Goal: Communication & Community: Answer question/provide support

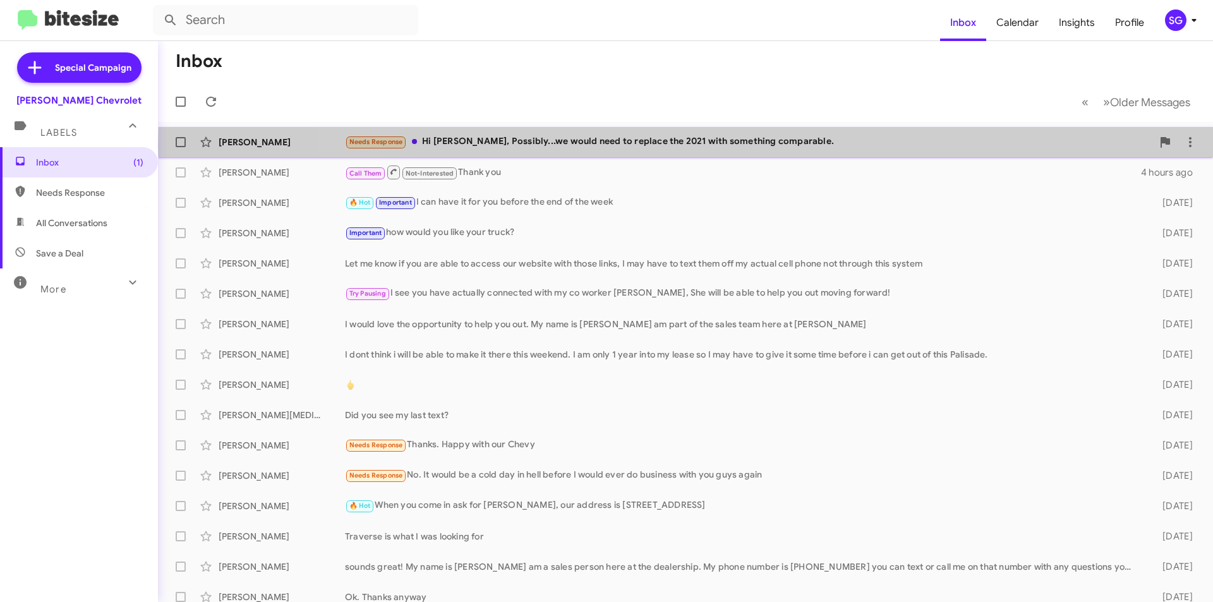
click at [750, 147] on div "Needs Response Hi [PERSON_NAME], Possibly...we would need to replace the 2021 w…" at bounding box center [748, 142] width 807 height 15
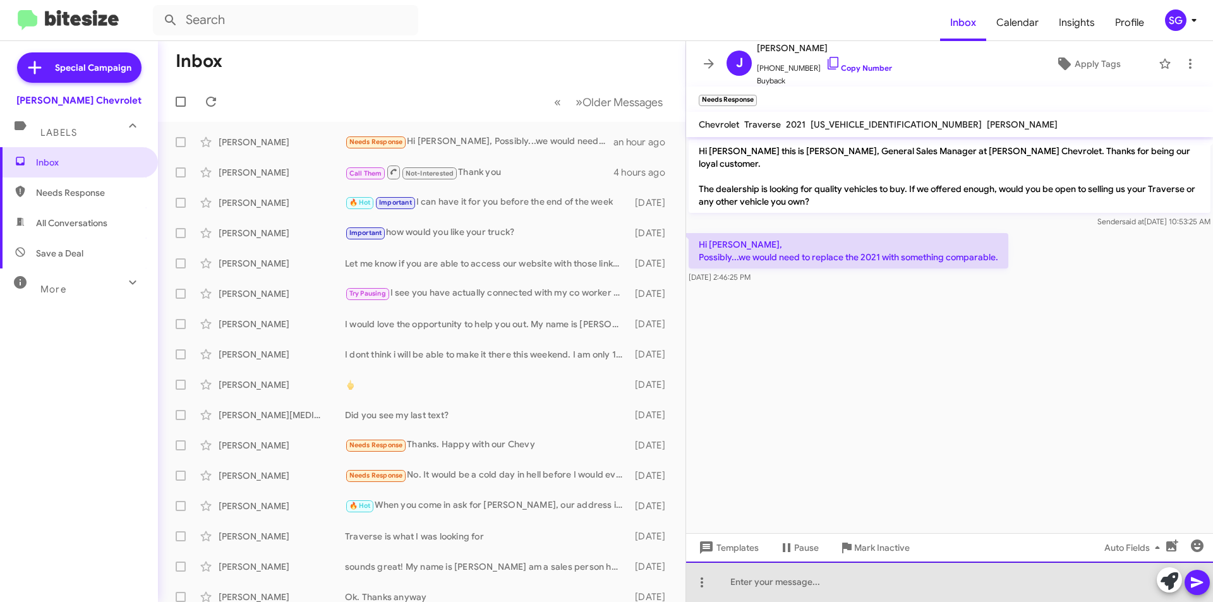
click at [830, 582] on div at bounding box center [949, 582] width 527 height 40
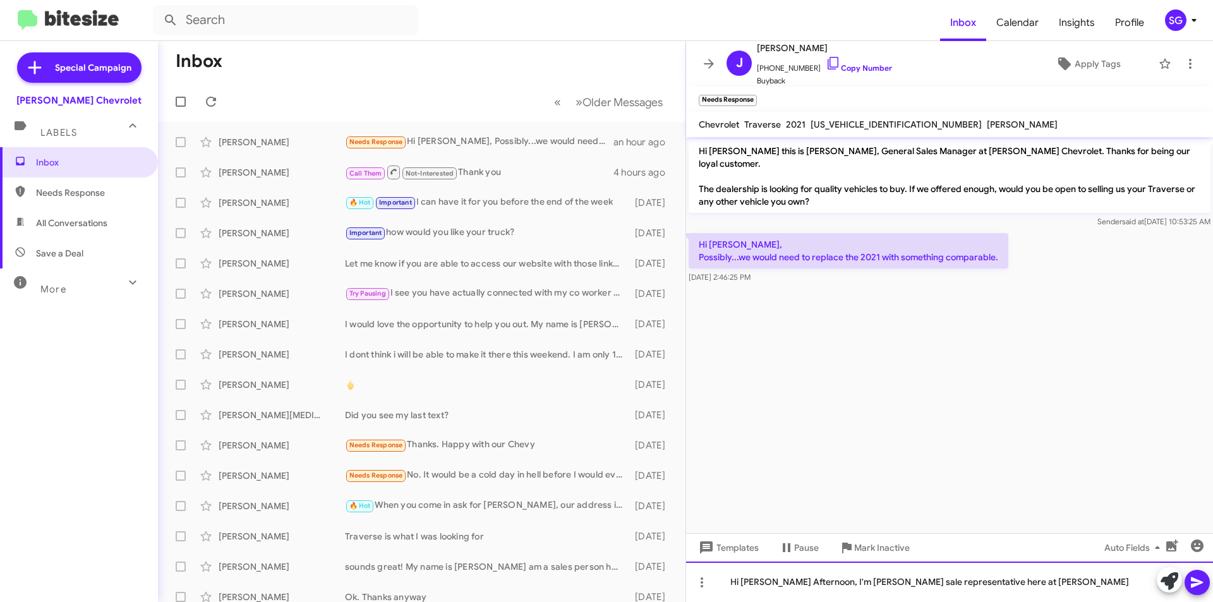
click at [1061, 585] on div "Hi [PERSON_NAME] Afternoon, I'm [PERSON_NAME] sale representative here at [PERS…" at bounding box center [949, 582] width 527 height 40
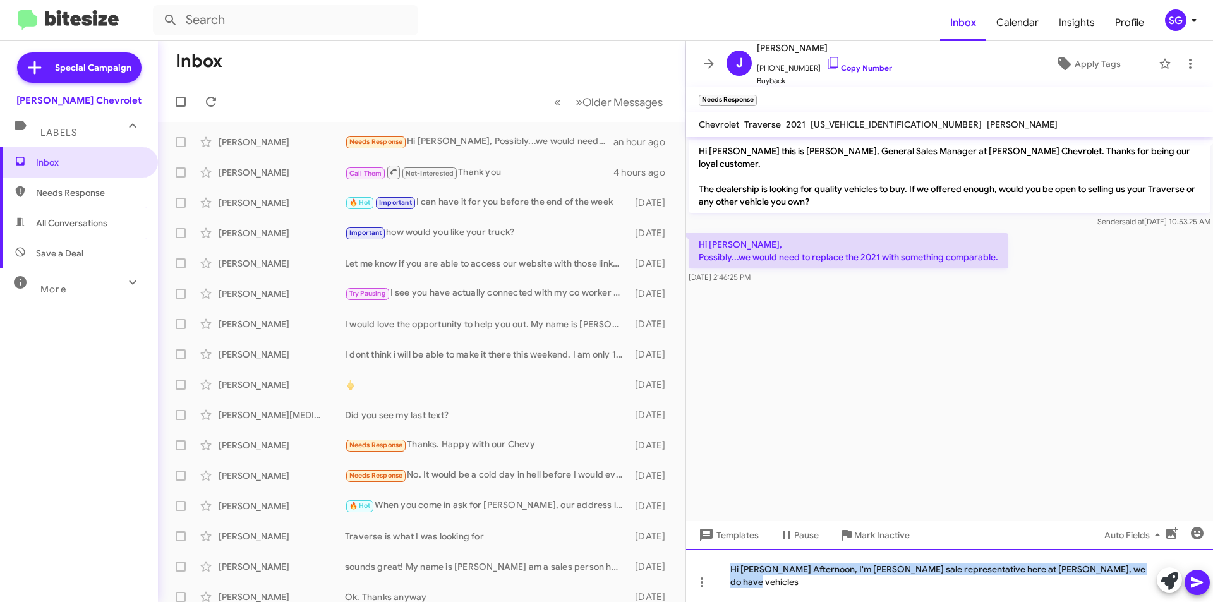
drag, startPoint x: 1145, startPoint y: 586, endPoint x: 631, endPoint y: 624, distance: 515.0
click at [631, 601] on html "Inbox Calendar Insights Profile SG Special Campaign [PERSON_NAME] Chevrolet Lab…" at bounding box center [606, 301] width 1213 height 602
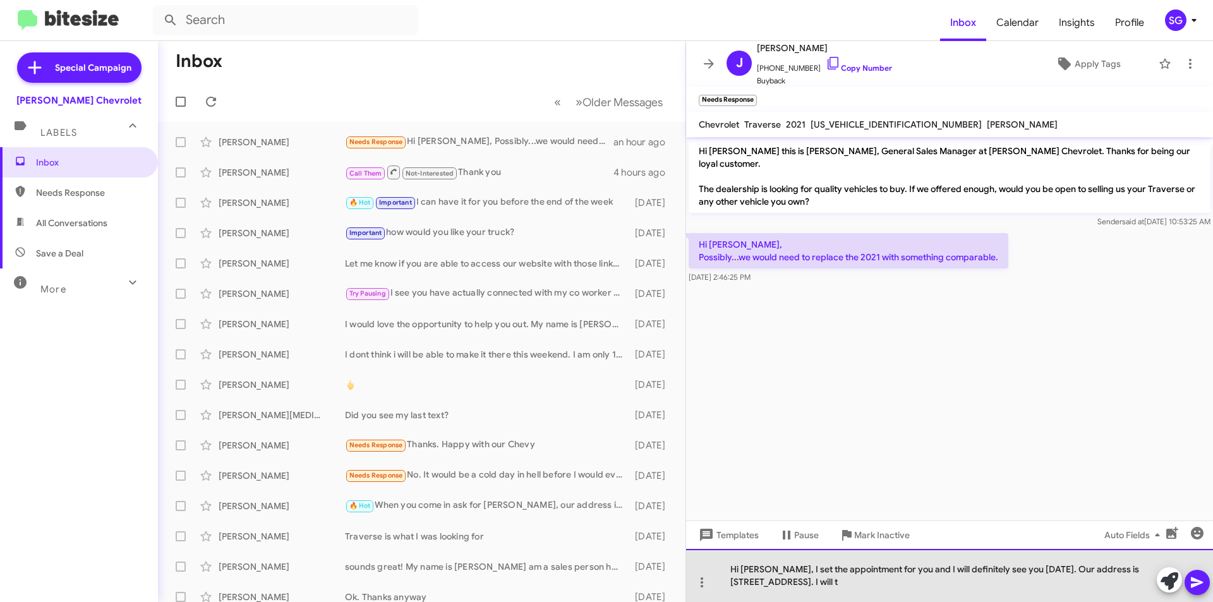
click at [834, 579] on div "Hi [PERSON_NAME], I set the appointment for you and I will definitely see you […" at bounding box center [949, 575] width 527 height 53
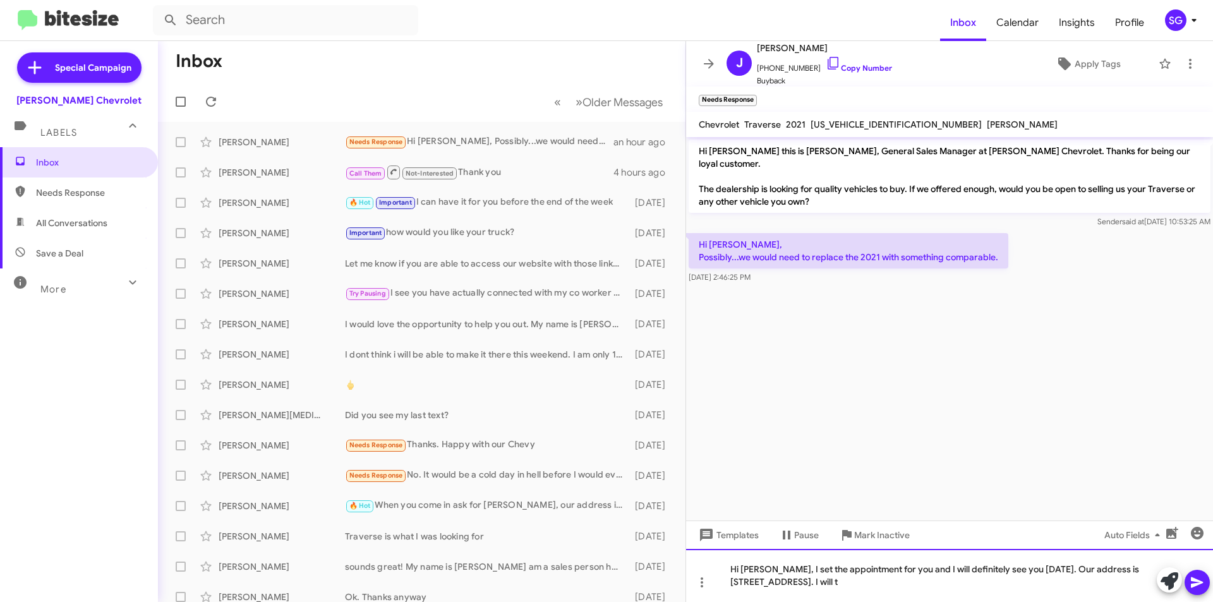
click at [843, 588] on div "Hi [PERSON_NAME], I set the appointment for you and I will definitely see you […" at bounding box center [949, 575] width 527 height 53
click at [921, 408] on cdk-virtual-scroll-viewport "Hi [PERSON_NAME] this is [PERSON_NAME], General Sales Manager at [PERSON_NAME] …" at bounding box center [949, 328] width 527 height 383
click at [1196, 580] on icon at bounding box center [1197, 582] width 12 height 11
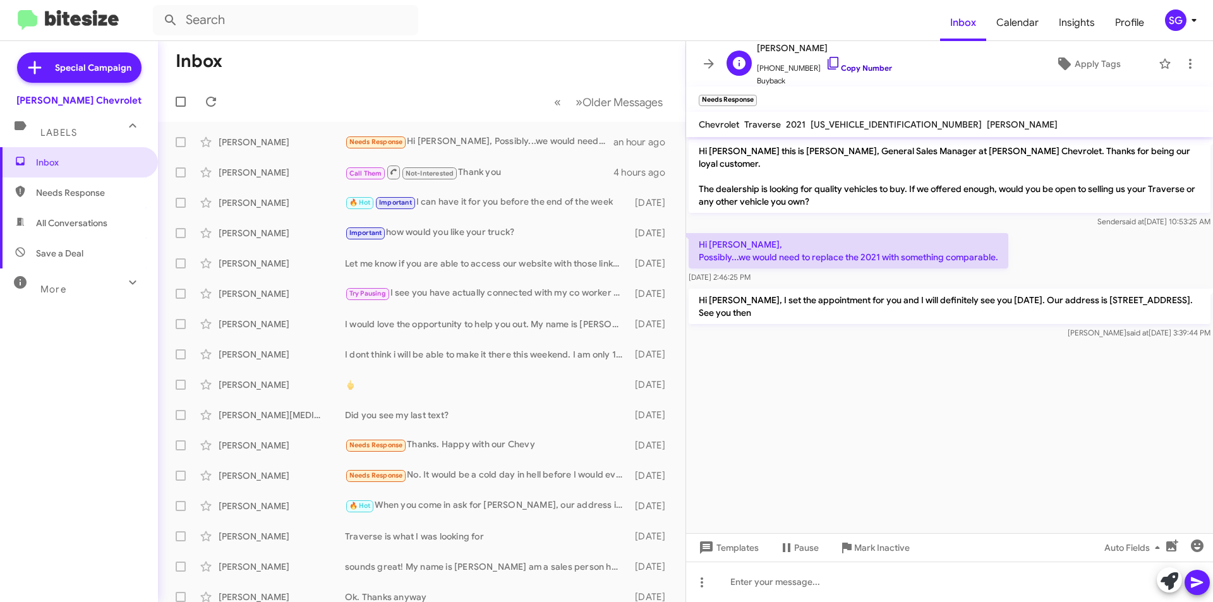
click at [862, 64] on link "Copy Number" at bounding box center [859, 67] width 66 height 9
